Goal: Task Accomplishment & Management: Use online tool/utility

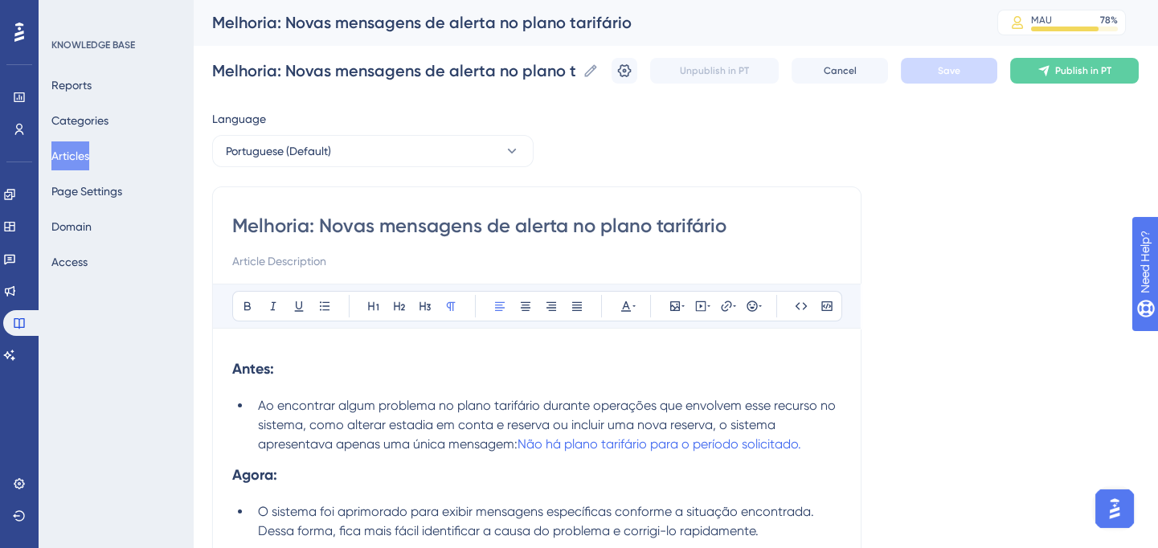
drag, startPoint x: 317, startPoint y: 223, endPoint x: 225, endPoint y: 219, distance: 92.5
type input "Novas mensagens de alerta no plano tarifário"
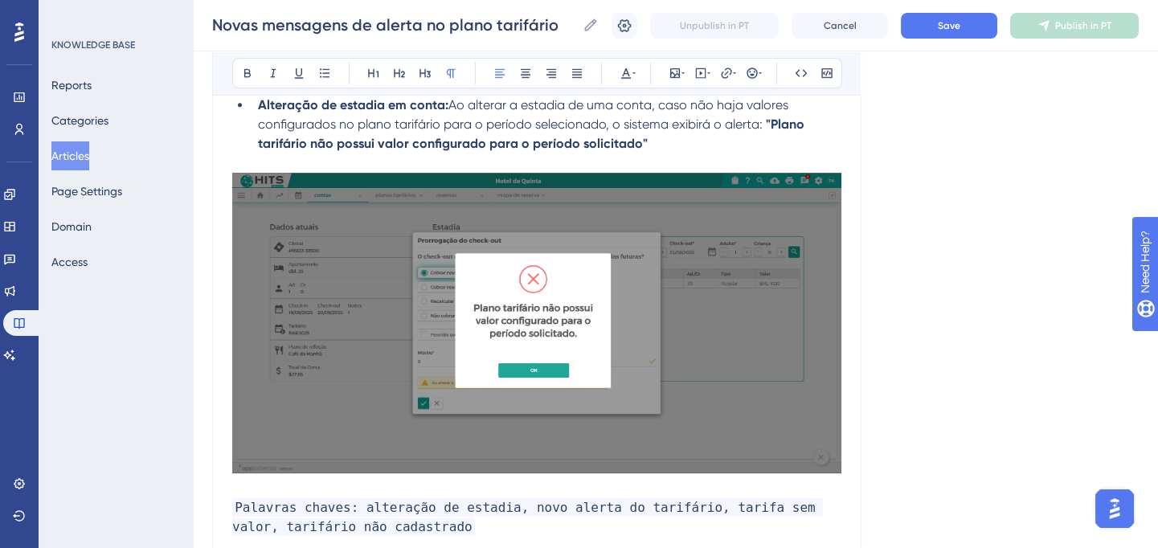
scroll to position [1594, 0]
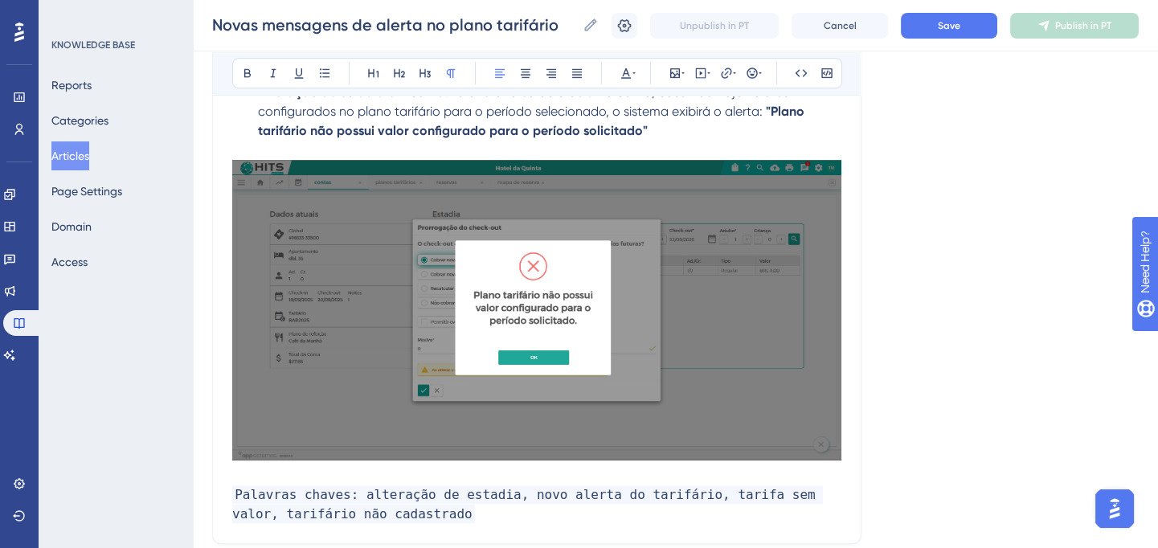
type input "Novas mensagens de alerta no plano tarifário"
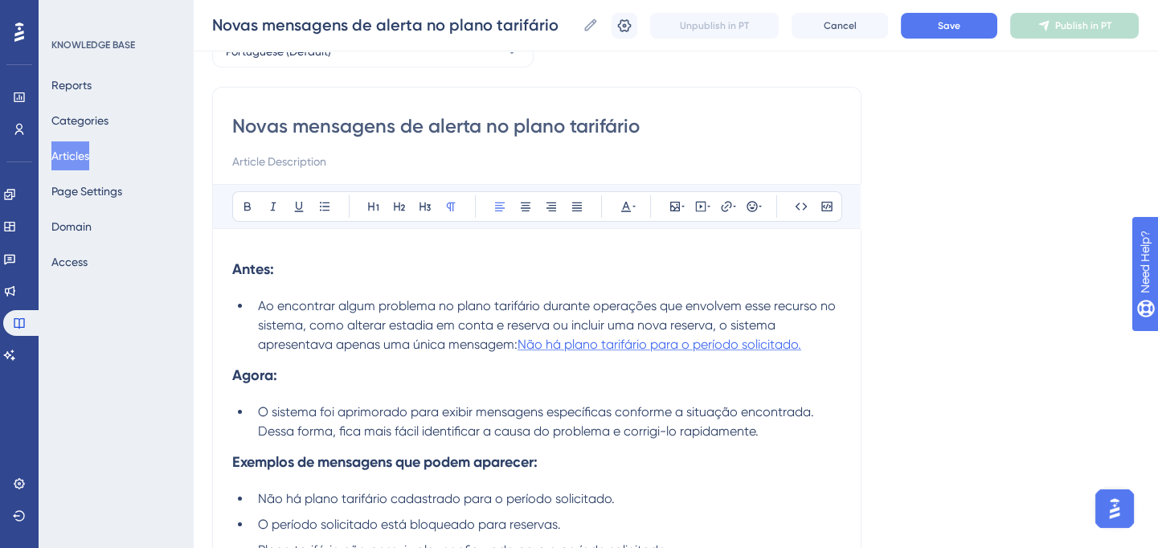
scroll to position [0, 0]
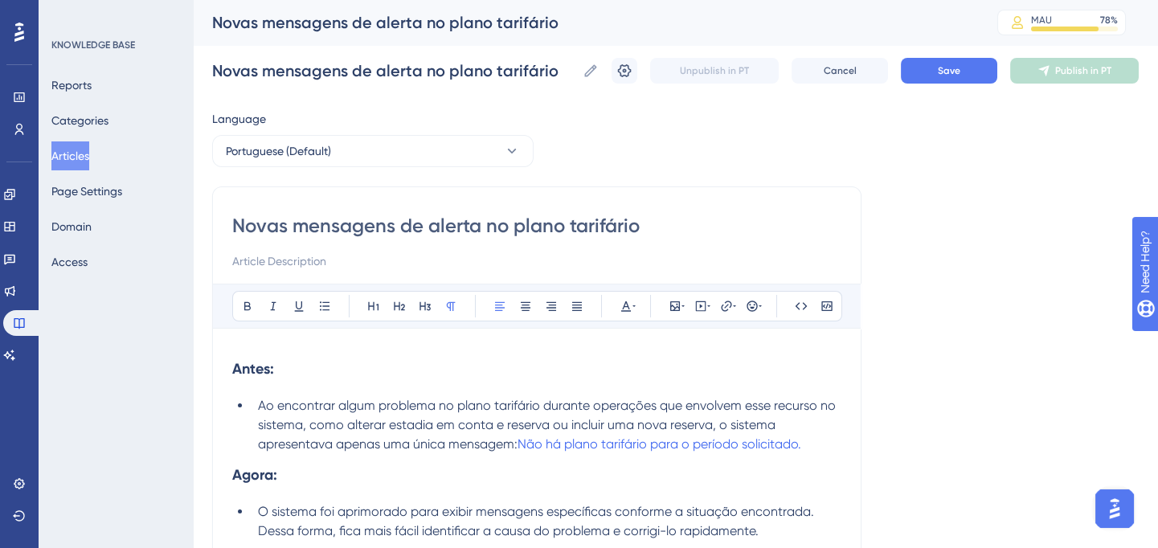
click at [632, 77] on icon at bounding box center [624, 71] width 16 height 16
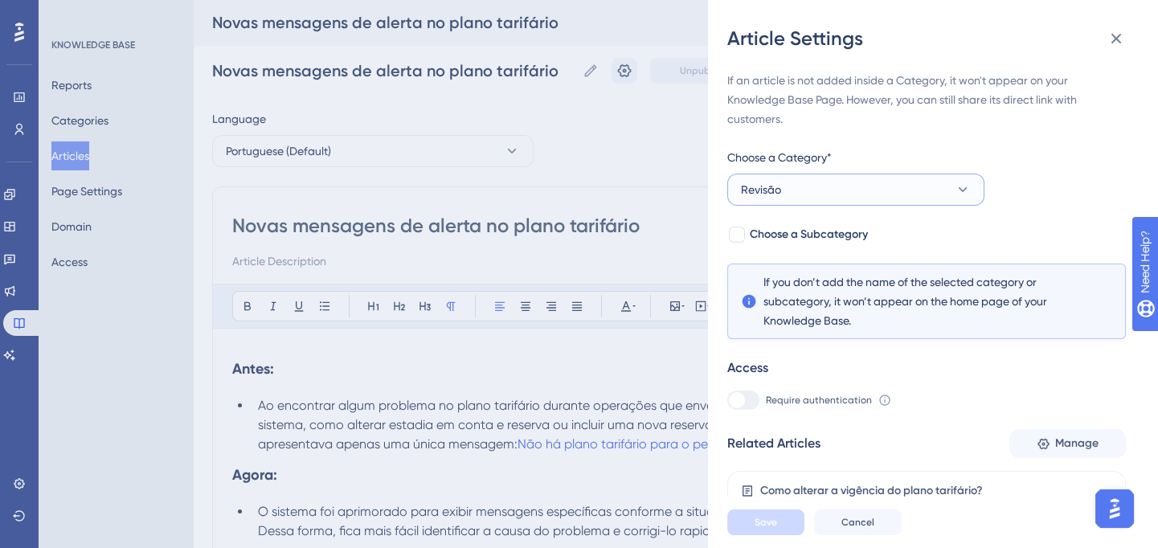
click at [820, 185] on button "Revisão" at bounding box center [855, 190] width 257 height 32
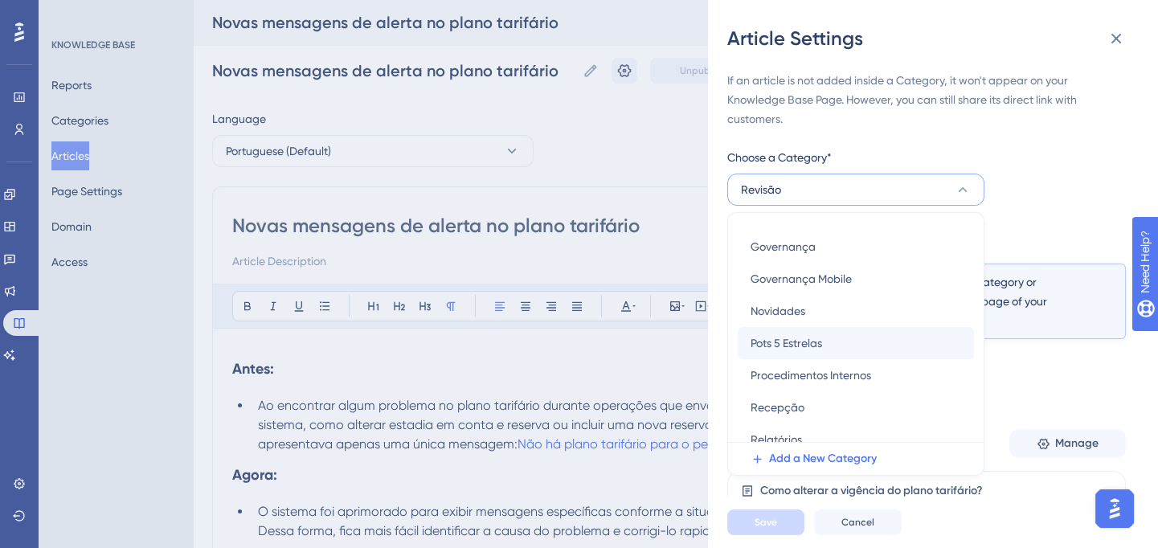
scroll to position [365, 0]
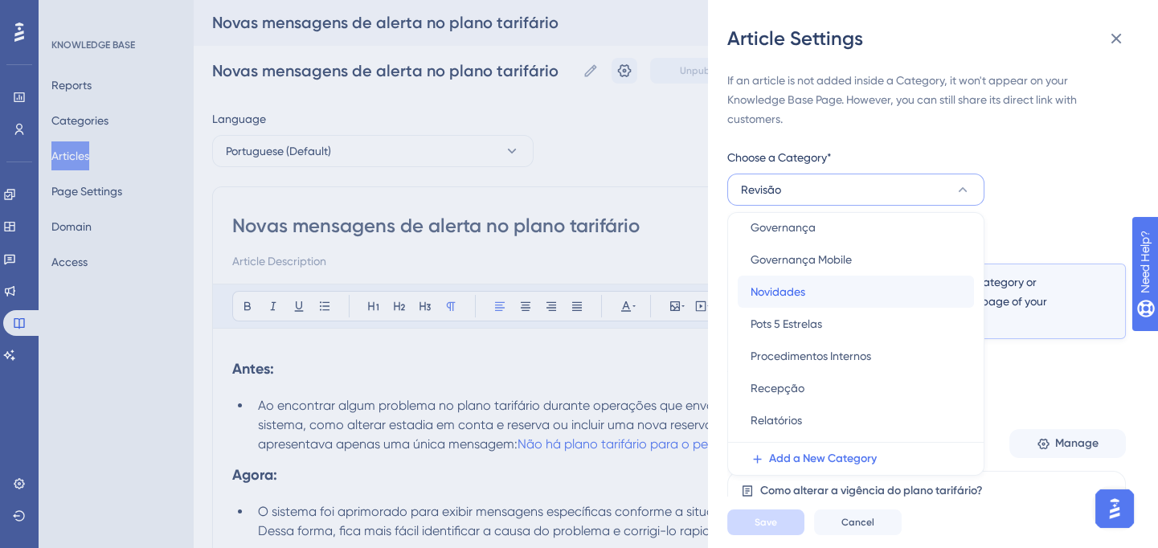
click at [796, 294] on span "Novidades" at bounding box center [778, 291] width 55 height 19
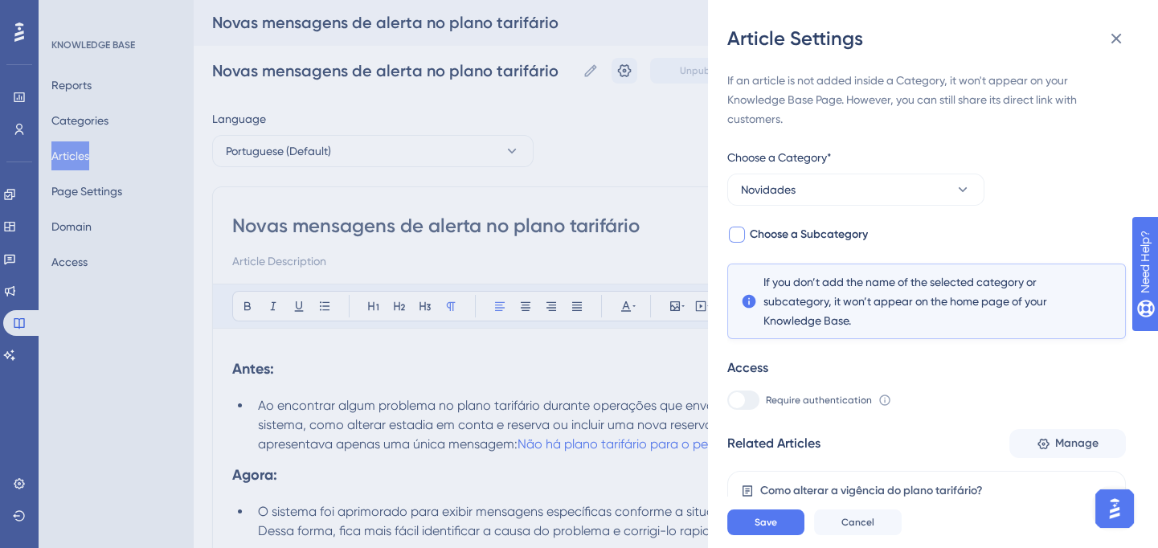
click at [819, 235] on span "Choose a Subcategory" at bounding box center [809, 234] width 118 height 19
checkbox input "true"
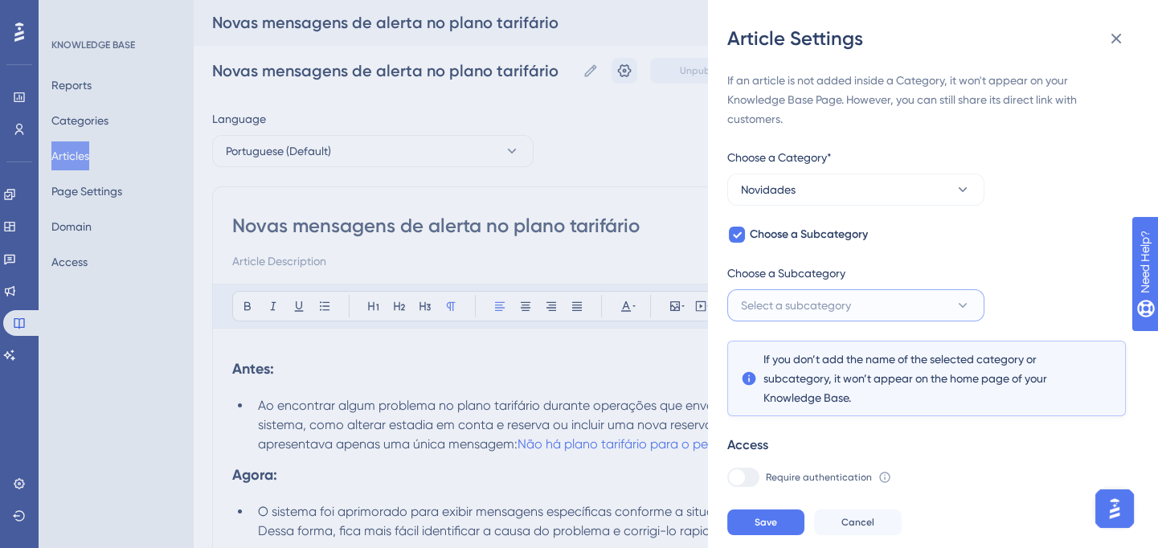
click at [796, 305] on span "Select a subcategory" at bounding box center [796, 305] width 110 height 19
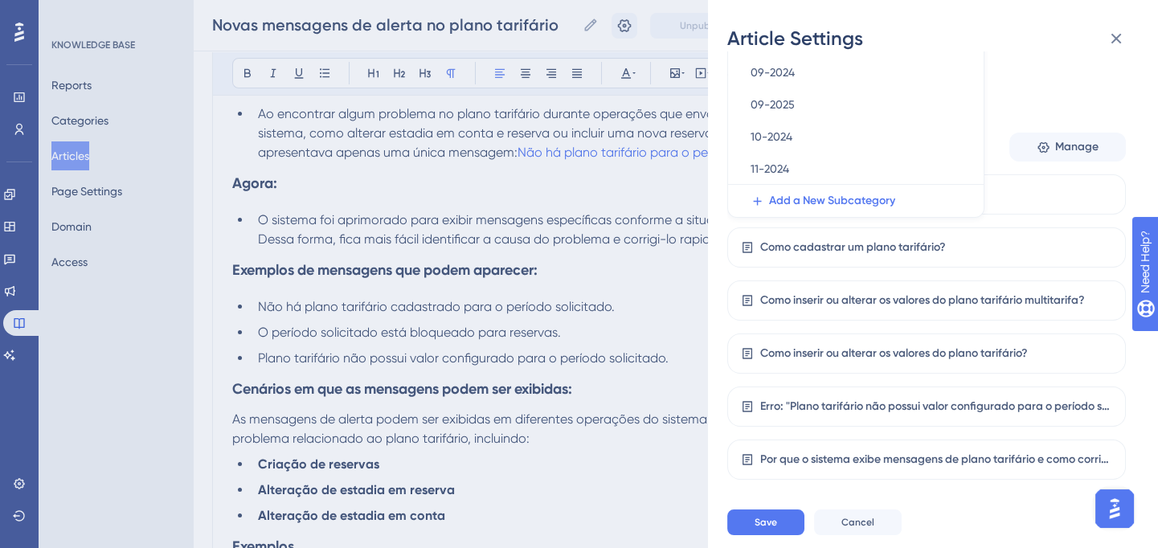
scroll to position [292, 0]
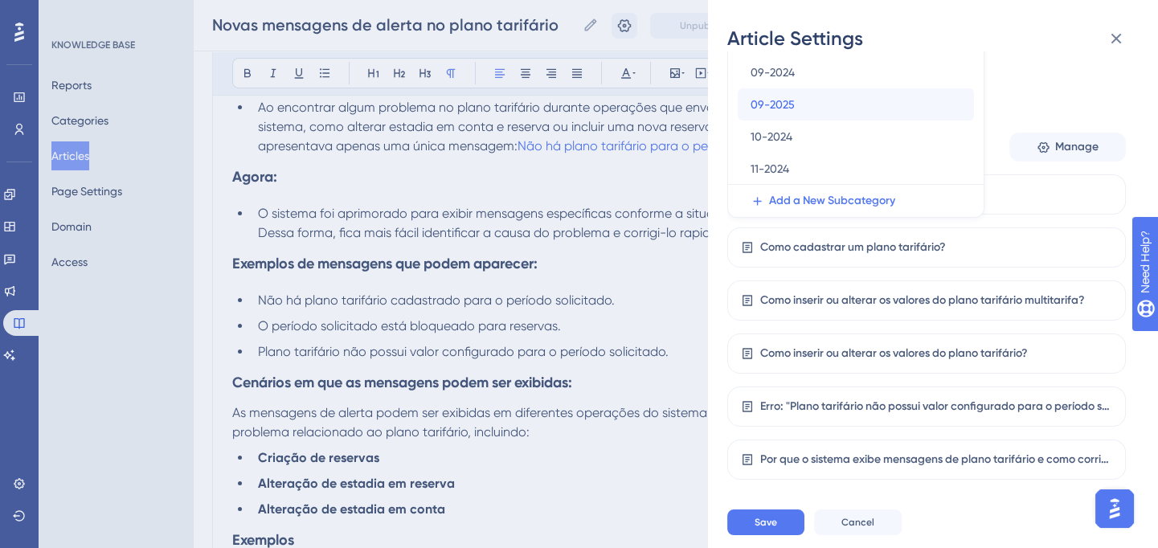
click at [795, 109] on div "09-2025 09-2025" at bounding box center [856, 104] width 211 height 32
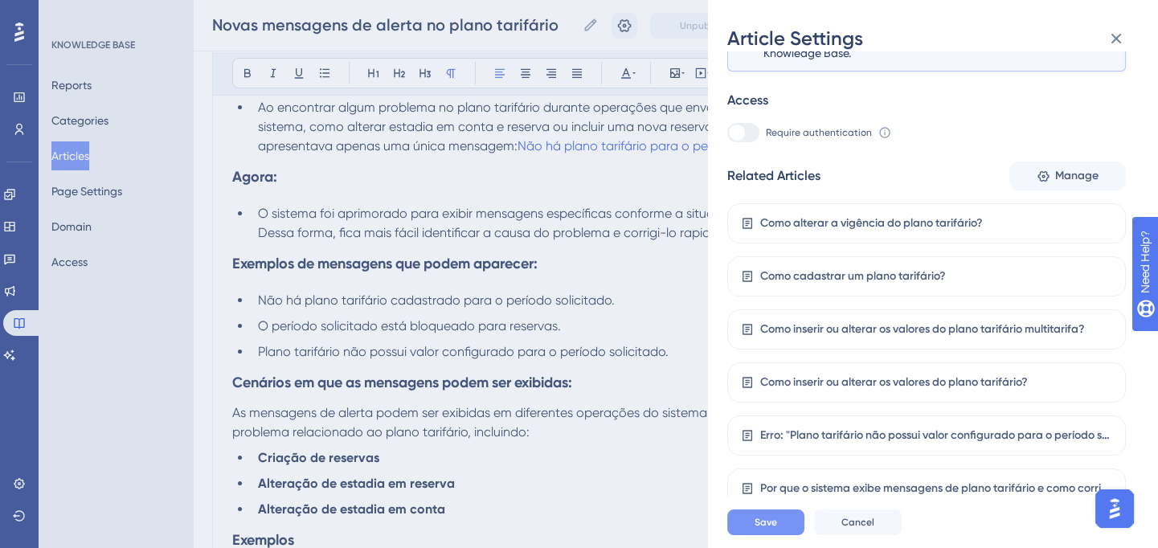
click at [782, 526] on button "Save" at bounding box center [765, 522] width 77 height 26
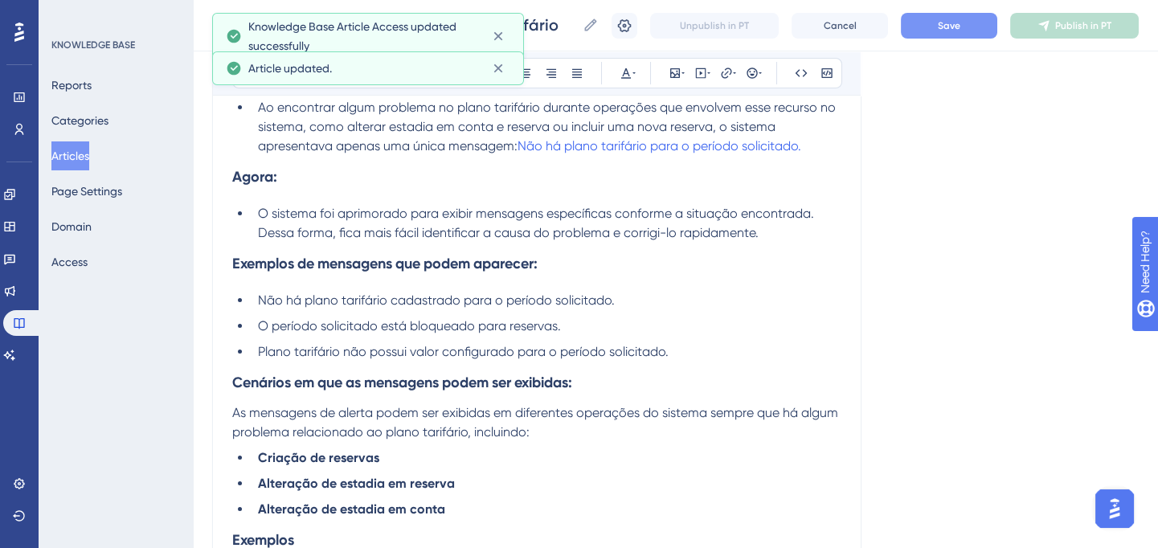
click at [957, 27] on span "Save" at bounding box center [949, 25] width 22 height 13
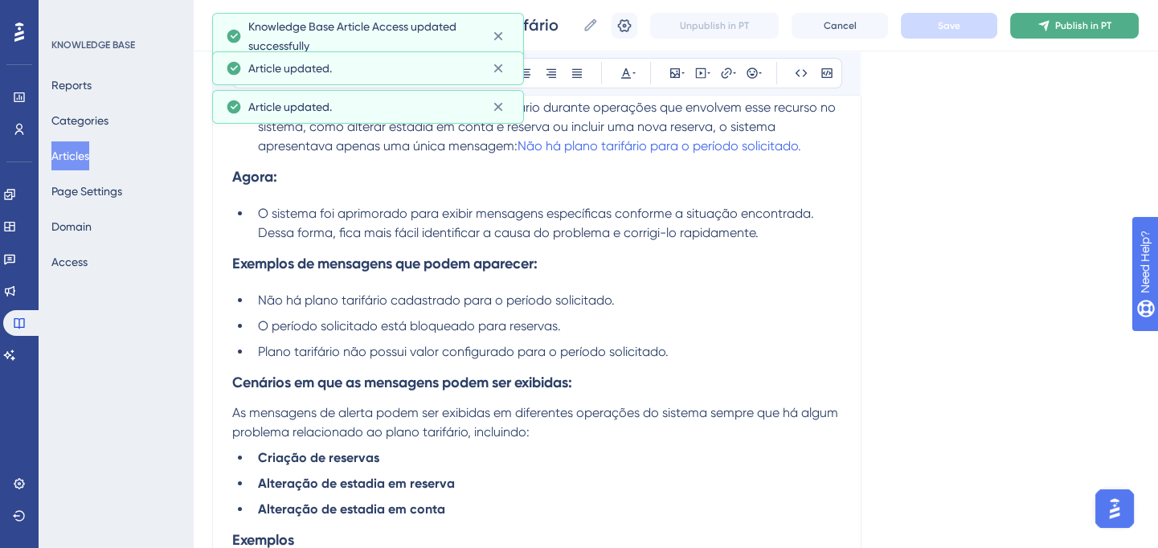
click at [1050, 31] on icon at bounding box center [1043, 25] width 13 height 13
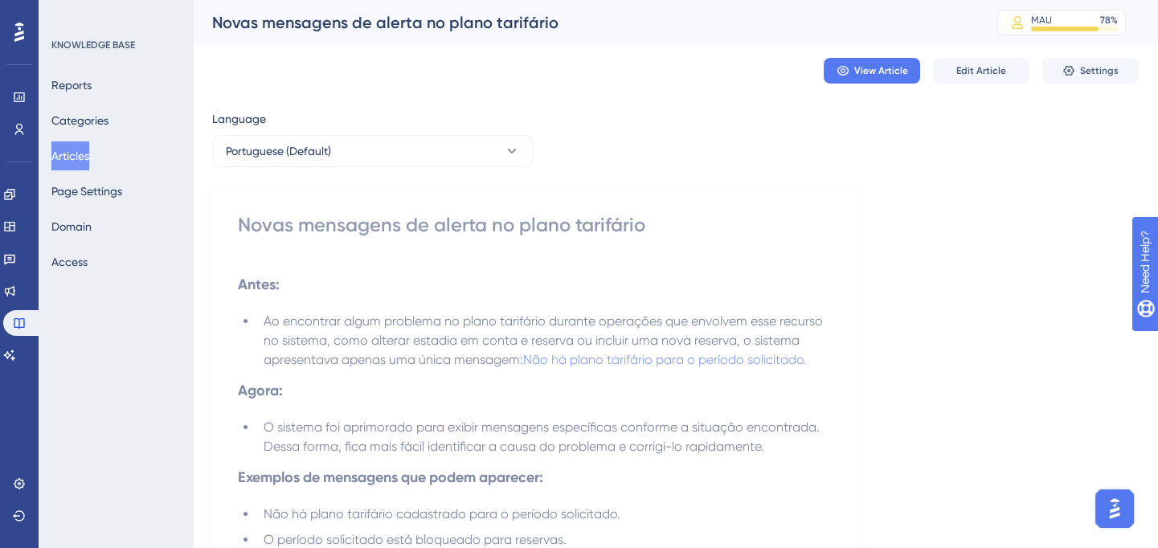
scroll to position [438, 0]
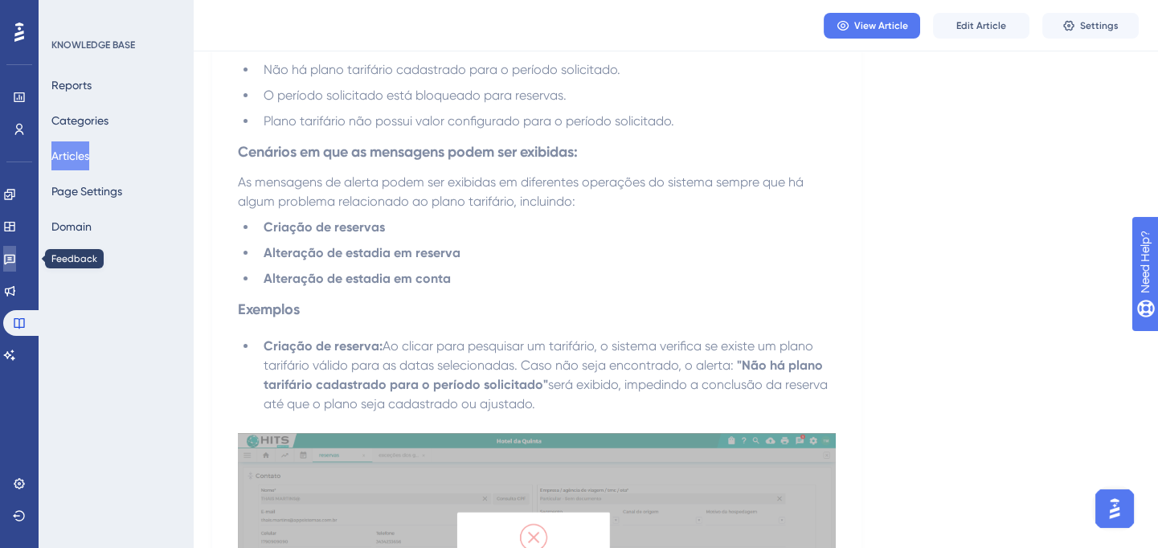
click at [15, 262] on icon at bounding box center [9, 260] width 11 height 10
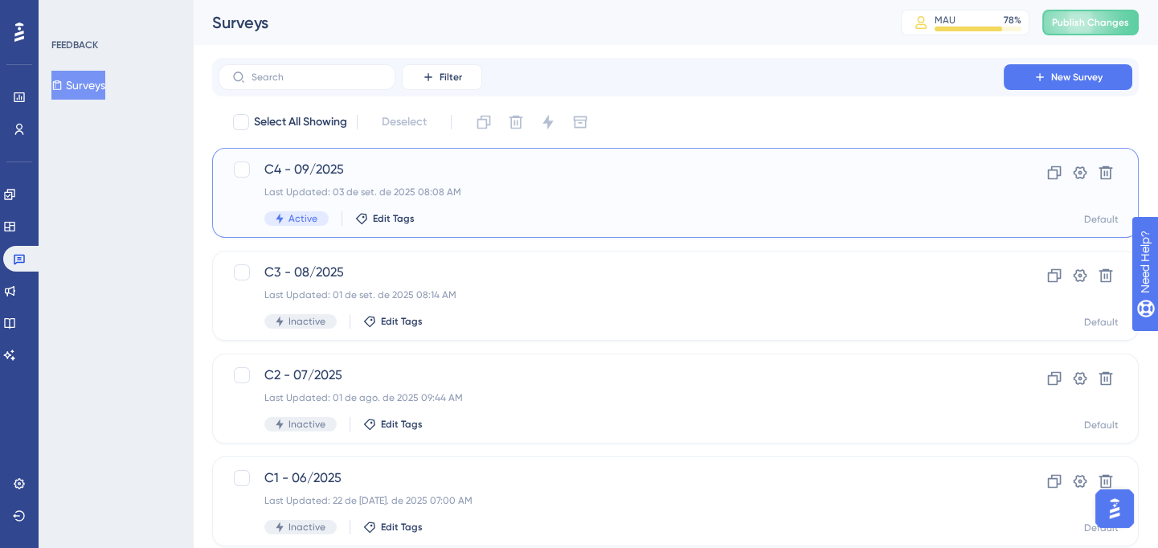
click at [544, 195] on div "Last Updated: 03 de set. de 2025 08:08 AM" at bounding box center [610, 192] width 693 height 13
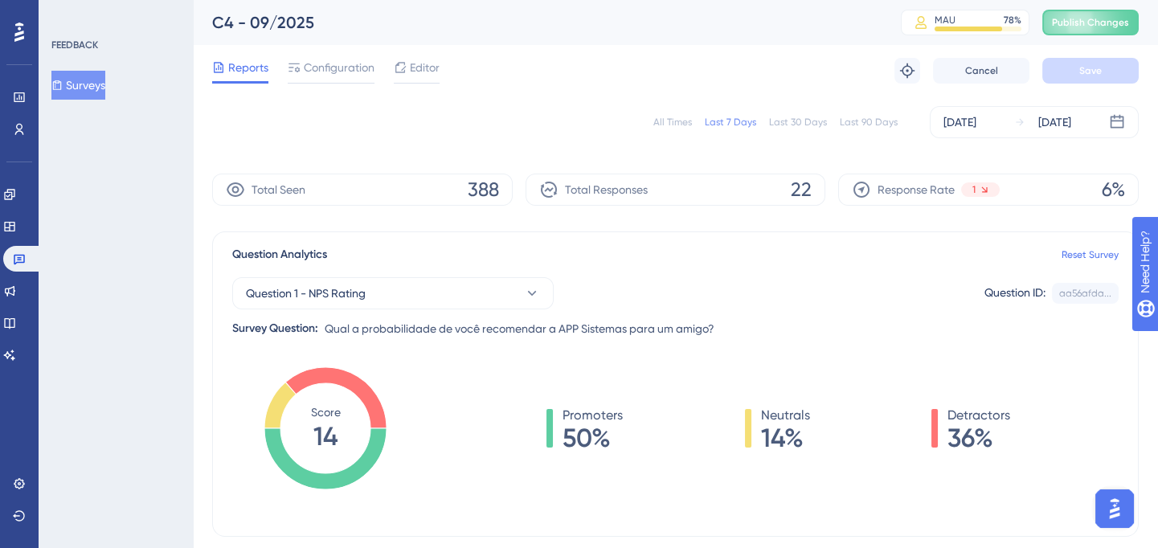
click at [680, 120] on div "All Times" at bounding box center [672, 122] width 39 height 13
click at [1089, 21] on span "Publish Changes" at bounding box center [1090, 22] width 77 height 13
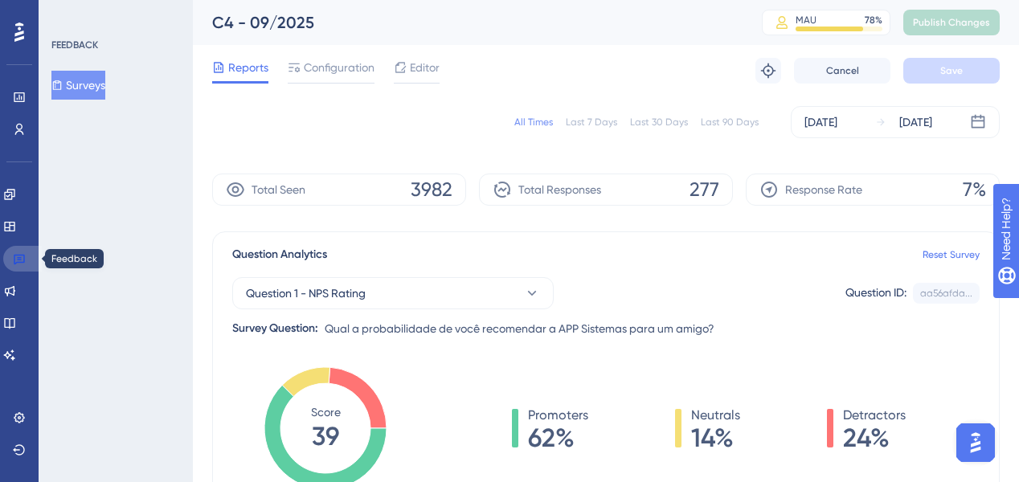
click at [16, 262] on icon at bounding box center [19, 260] width 11 height 10
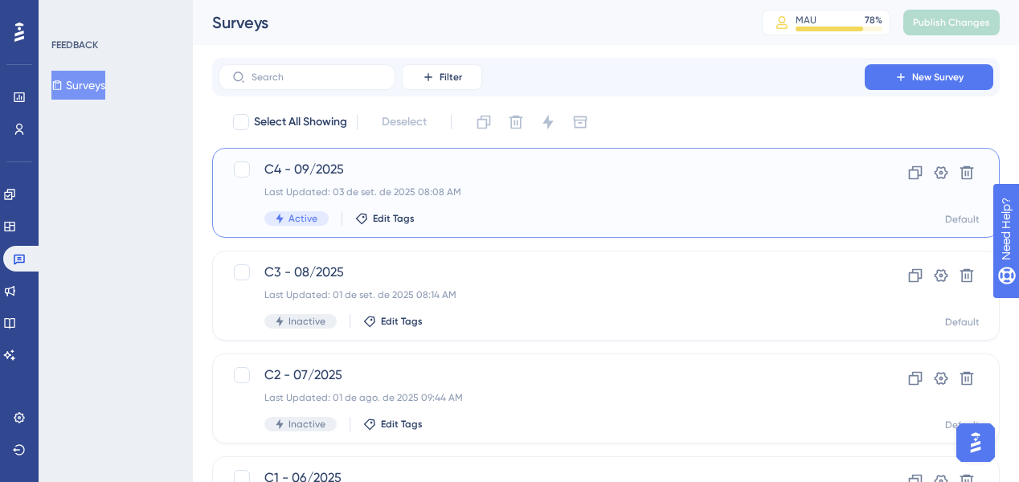
click at [431, 180] on div "C4 - 09/2025 Last Updated: 03 de set. de 2025 08:08 AM Active Edit Tags" at bounding box center [541, 193] width 554 height 66
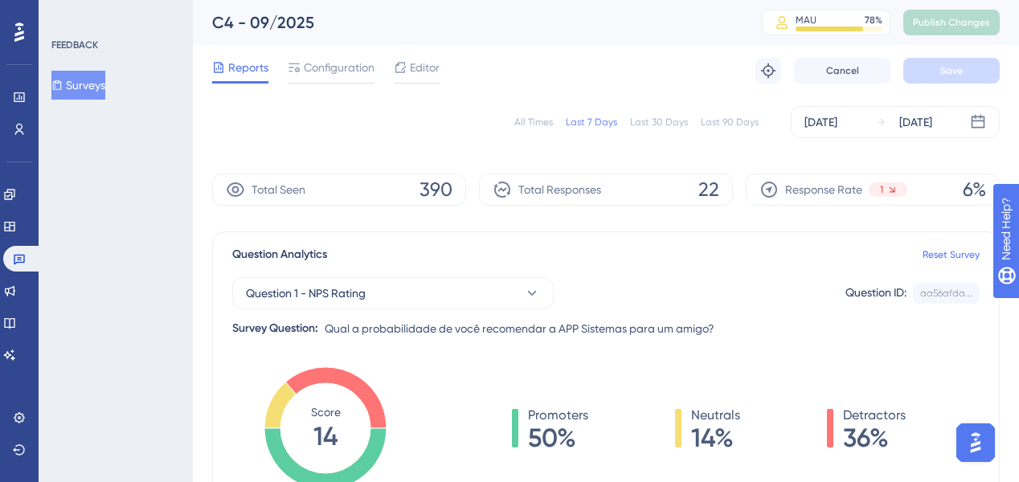
click at [549, 122] on div "All Times" at bounding box center [533, 122] width 39 height 13
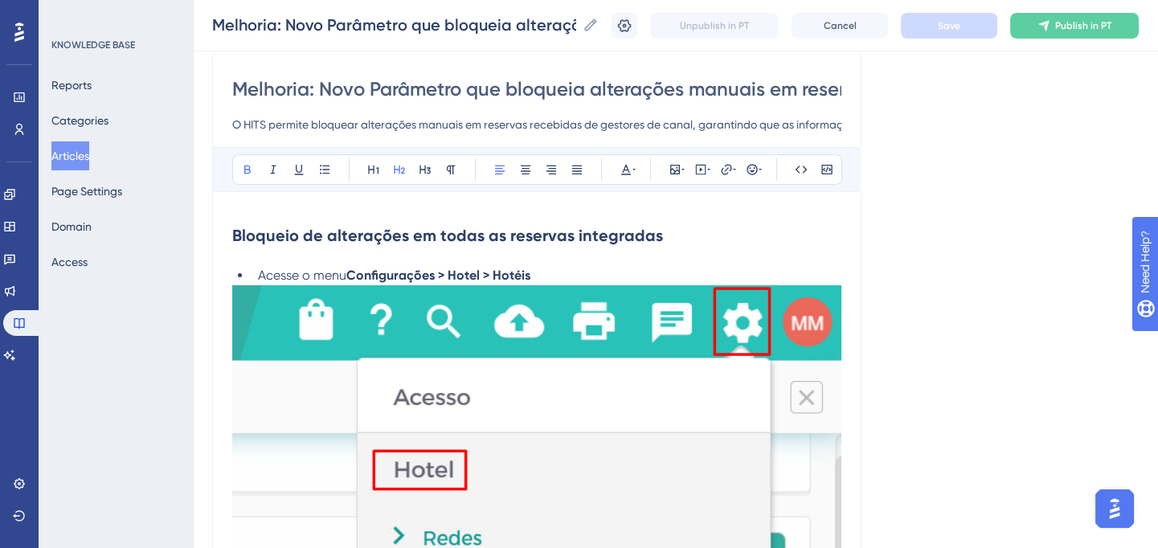
scroll to position [145, 0]
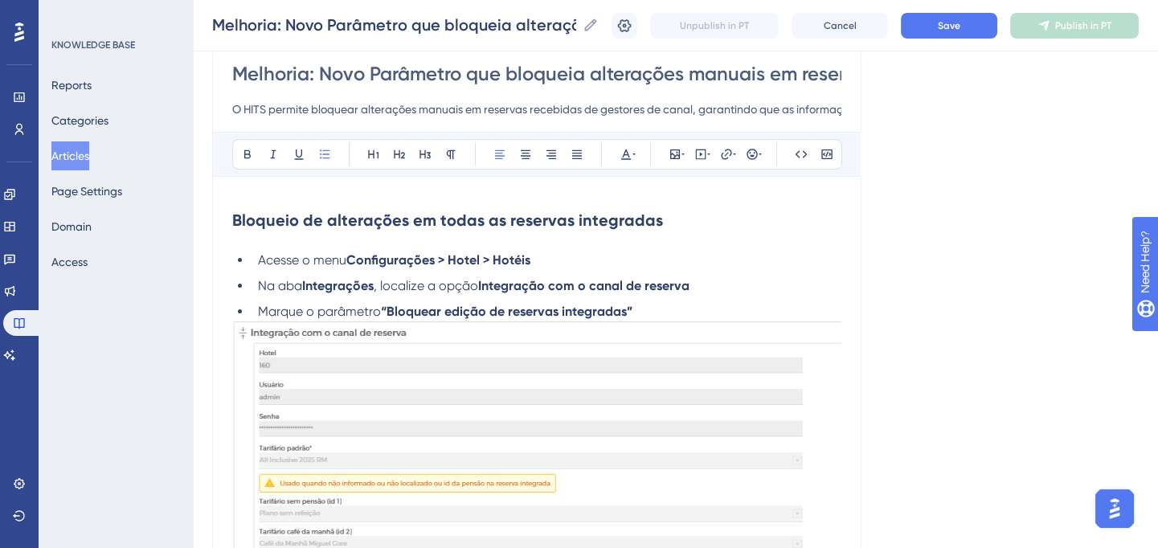
click at [316, 260] on span "Acesse o menu" at bounding box center [302, 259] width 88 height 15
click at [316, 261] on span "Acesse o menu" at bounding box center [302, 259] width 88 height 15
click at [250, 148] on icon at bounding box center [247, 154] width 13 height 13
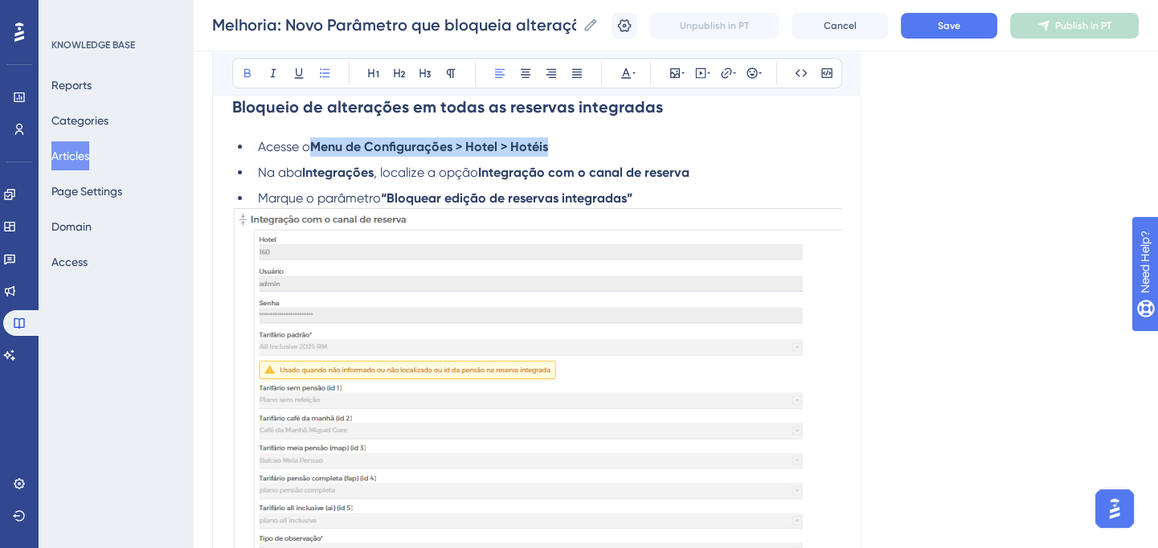
scroll to position [292, 0]
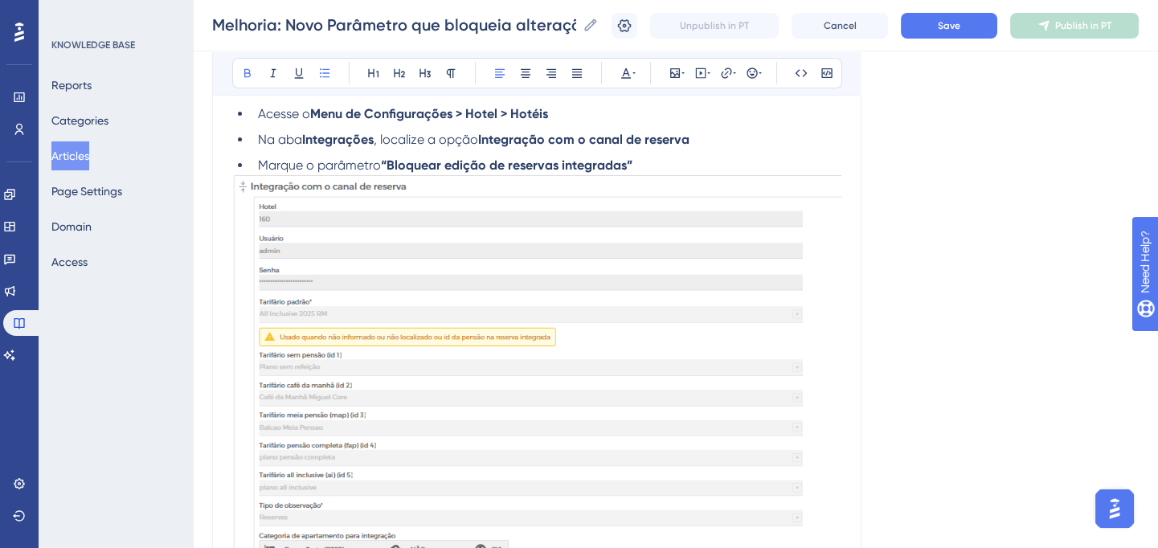
click at [379, 165] on span "Marque o parâmetro" at bounding box center [319, 164] width 123 height 15
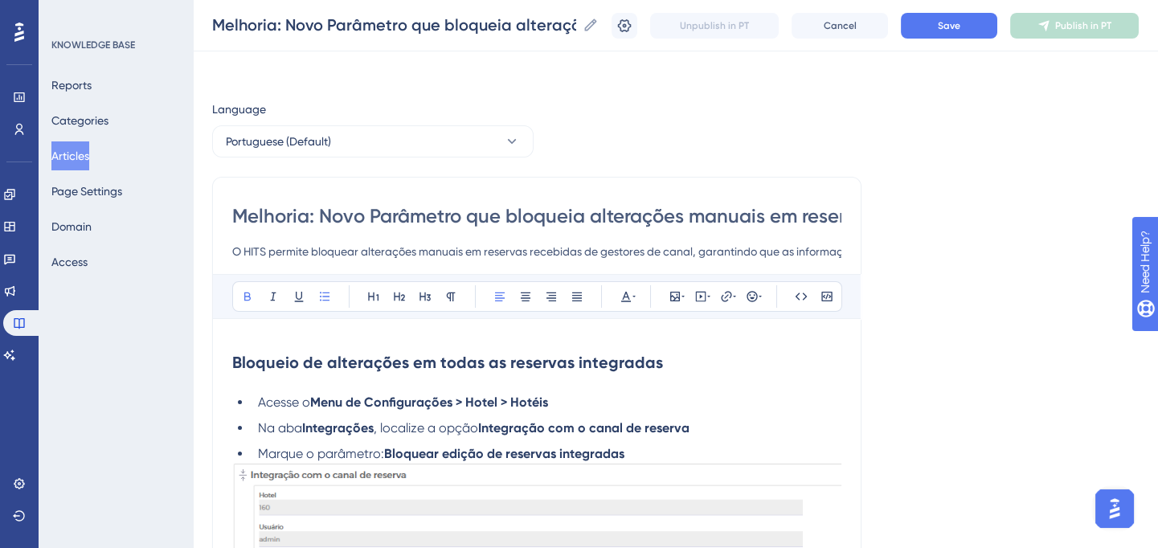
scroll to position [0, 0]
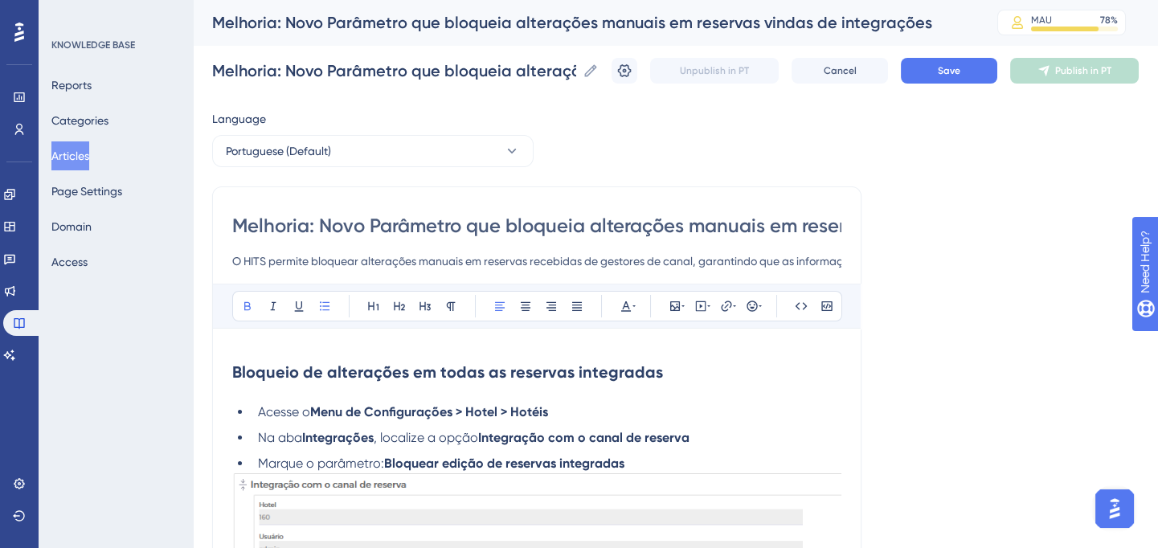
click at [389, 265] on input "O HITS permite bloquear alterações manuais em reservas recebidas de gestores de…" at bounding box center [536, 261] width 609 height 19
click at [341, 348] on h2 "Bloqueio de alterações em todas as reservas integradas" at bounding box center [536, 372] width 609 height 48
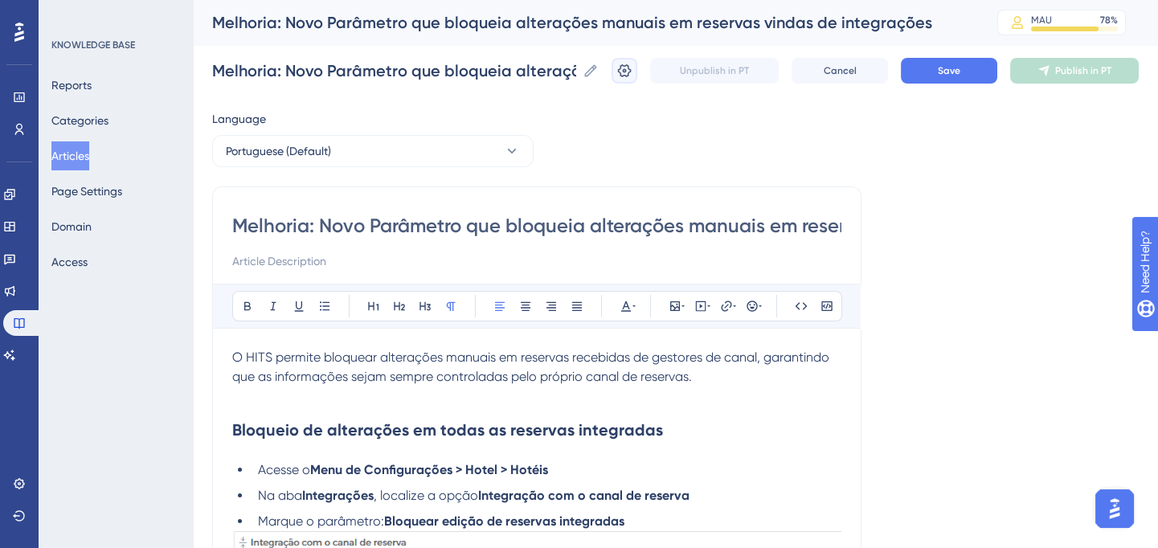
click at [632, 72] on icon at bounding box center [624, 71] width 16 height 16
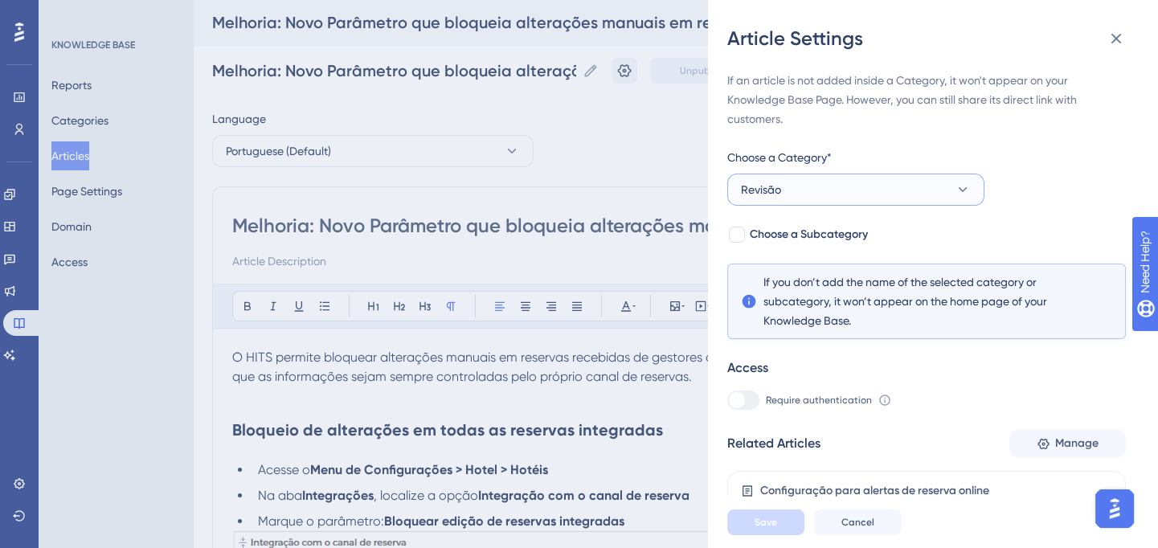
click at [746, 188] on span "Revisão" at bounding box center [761, 189] width 40 height 19
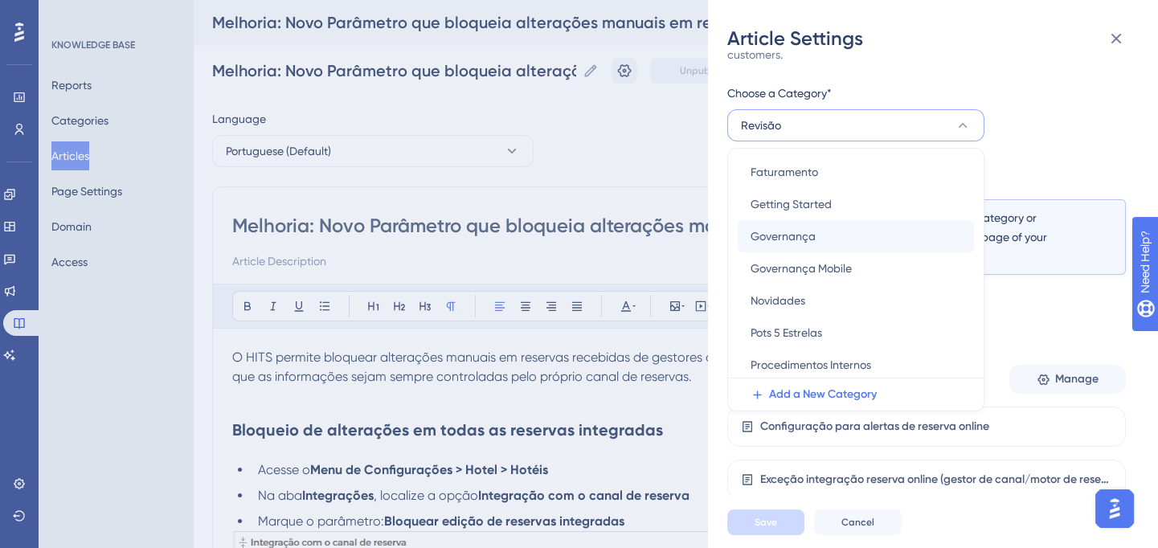
scroll to position [365, 0]
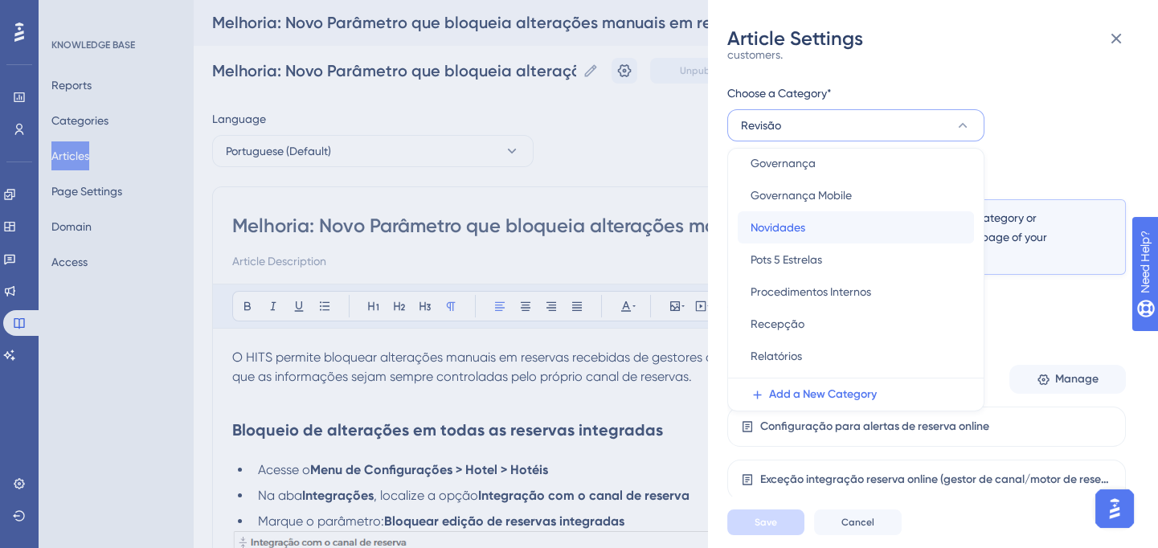
click at [819, 231] on div "Novidades Novidades" at bounding box center [856, 227] width 211 height 32
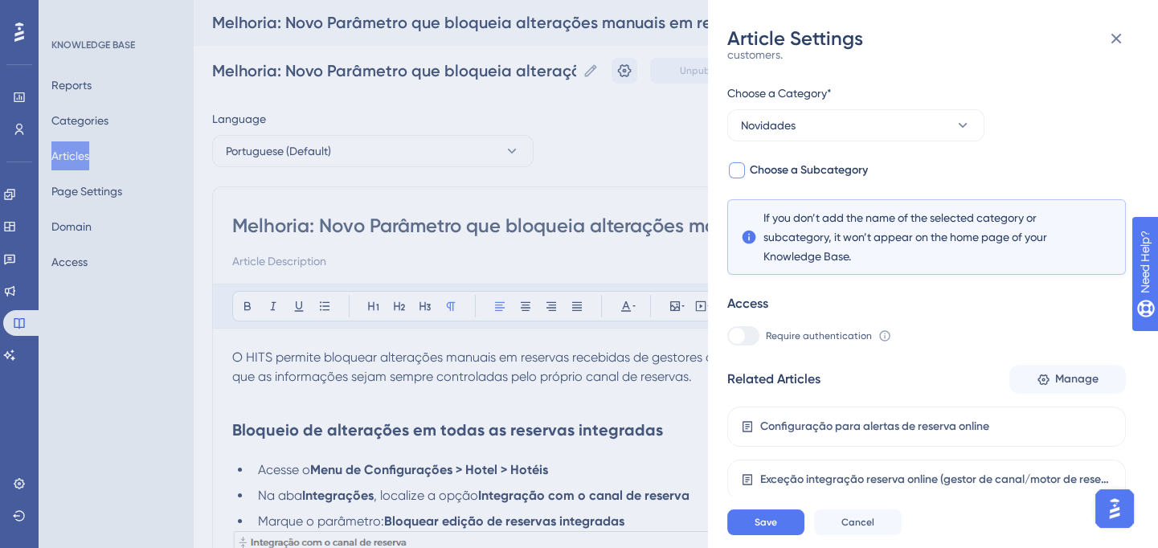
click at [806, 172] on span "Choose a Subcategory" at bounding box center [809, 170] width 118 height 19
checkbox input "true"
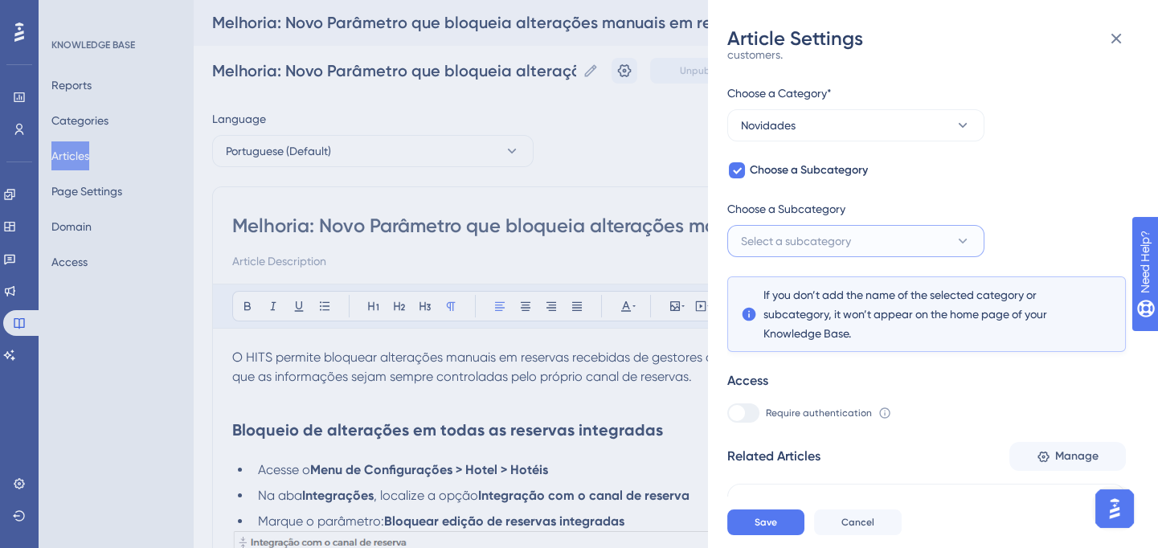
click at [841, 237] on span "Select a subcategory" at bounding box center [796, 240] width 110 height 19
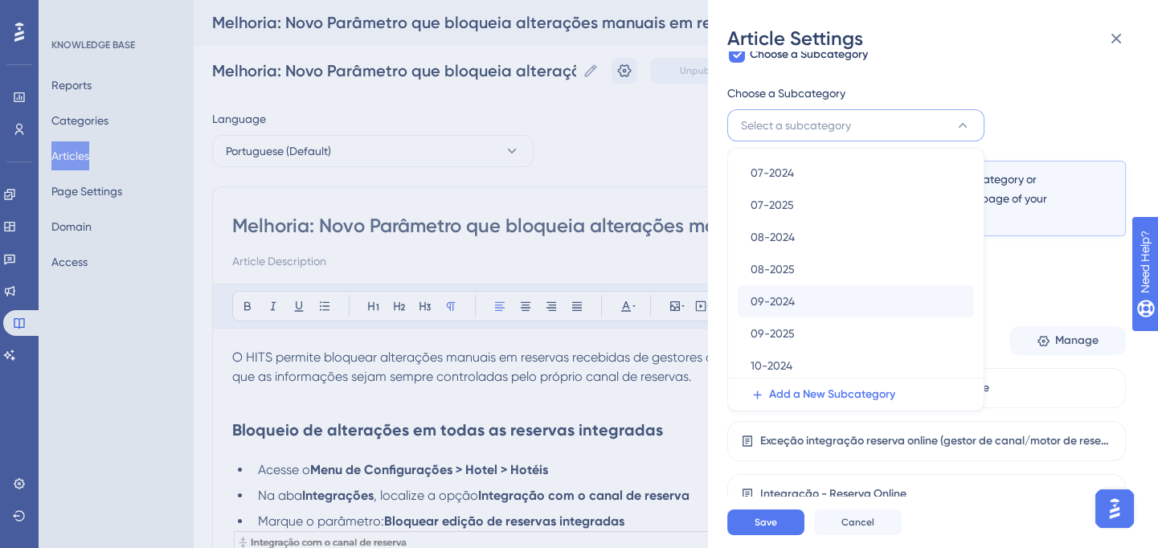
scroll to position [292, 0]
click at [800, 329] on div "09-2025 09-2025" at bounding box center [856, 333] width 211 height 32
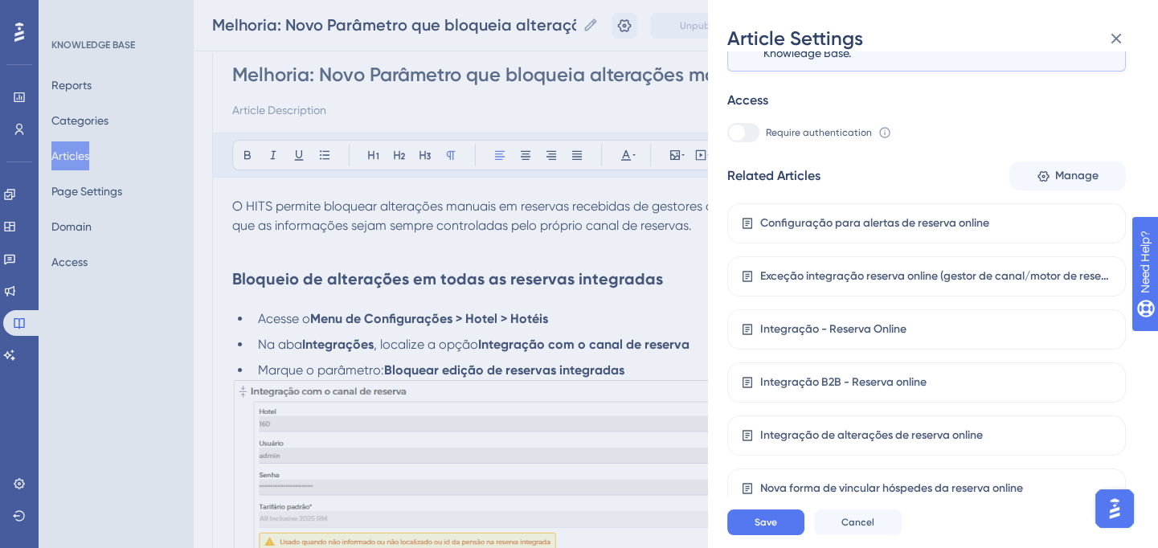
scroll to position [145, 0]
click at [765, 535] on button "Save" at bounding box center [765, 522] width 77 height 26
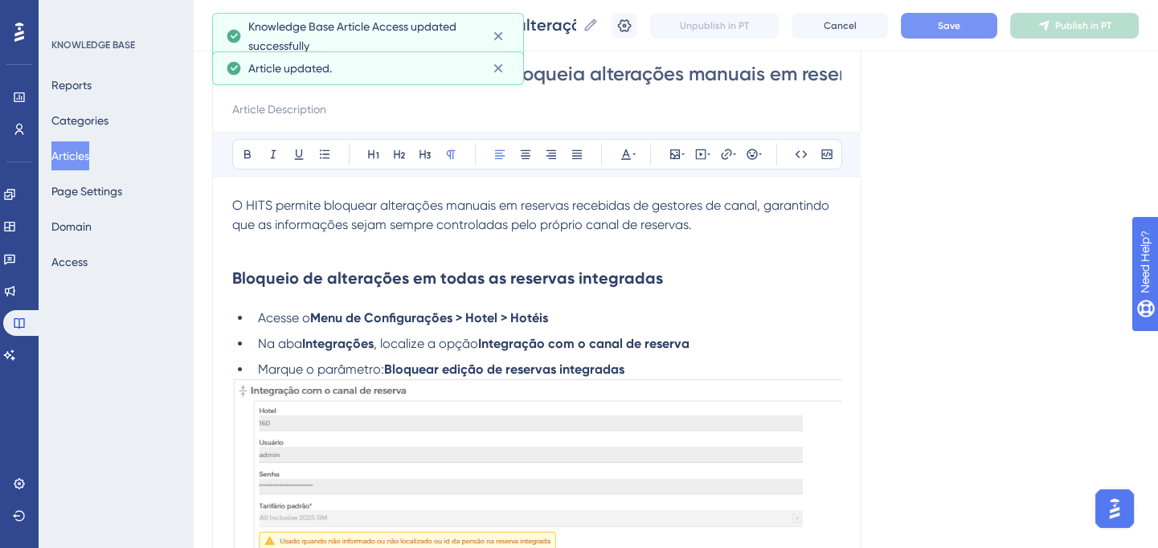
click at [978, 25] on button "Save" at bounding box center [949, 26] width 96 height 26
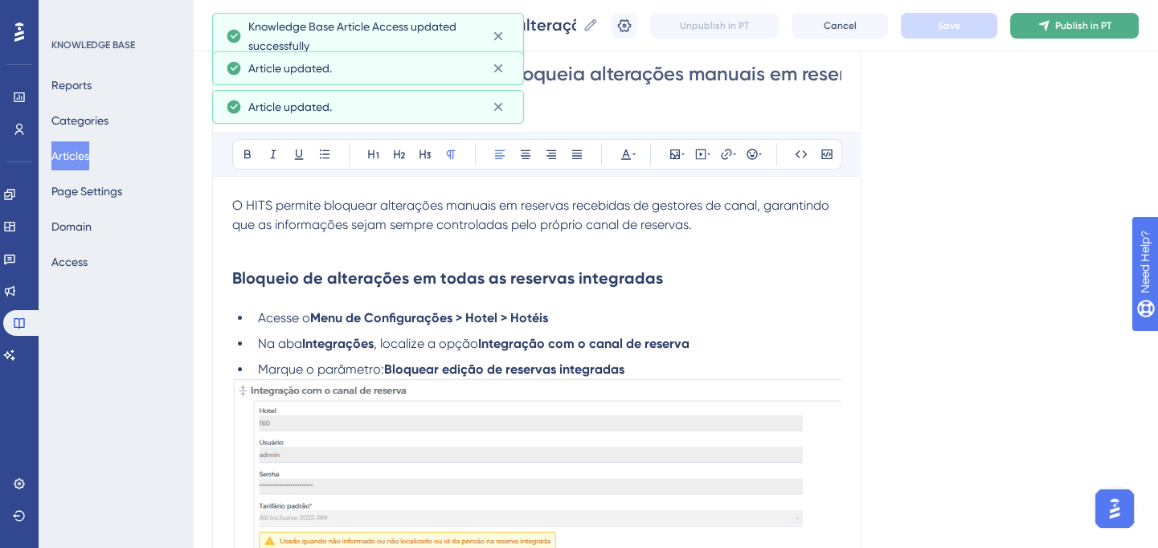
click at [1050, 27] on icon at bounding box center [1043, 25] width 13 height 13
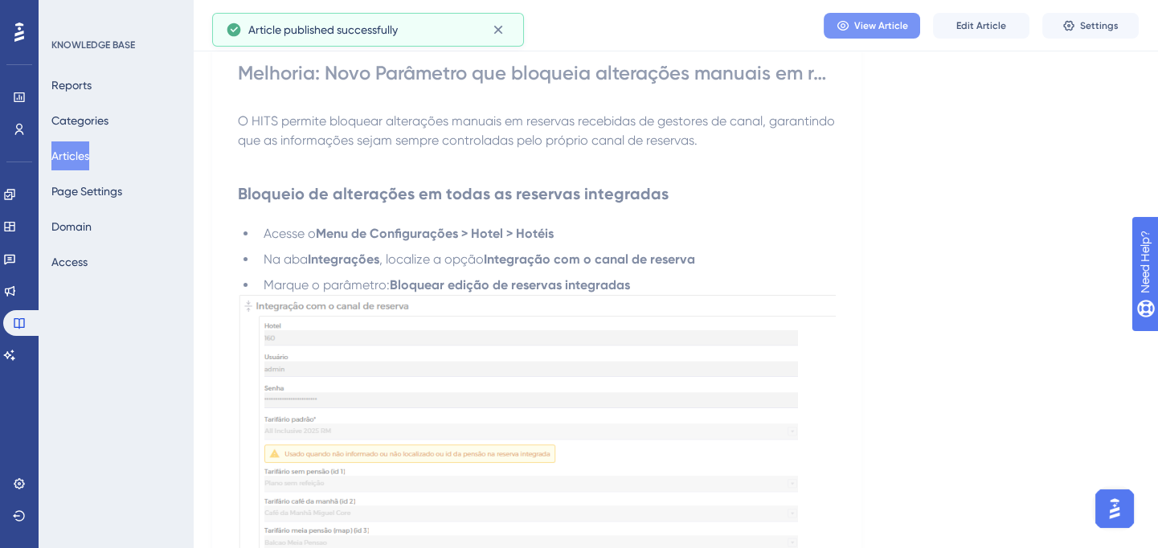
click at [872, 21] on span "View Article" at bounding box center [881, 25] width 54 height 13
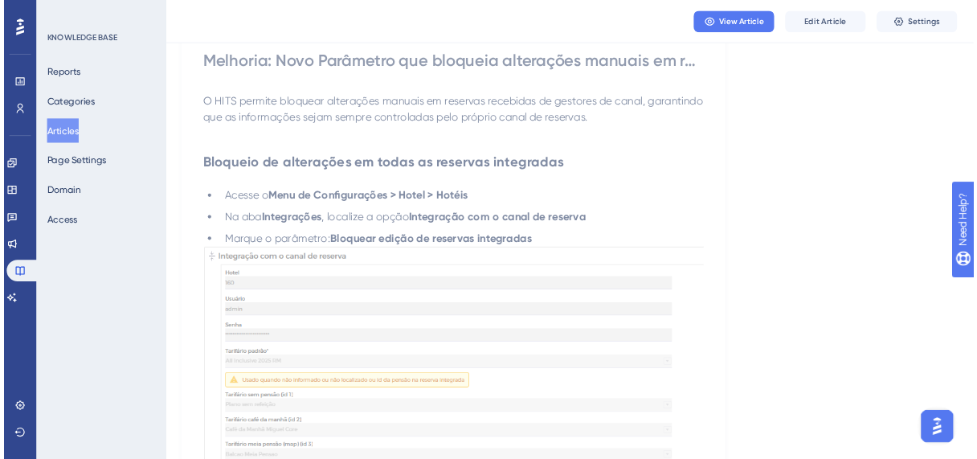
scroll to position [145, 0]
